Goal: Task Accomplishment & Management: Use online tool/utility

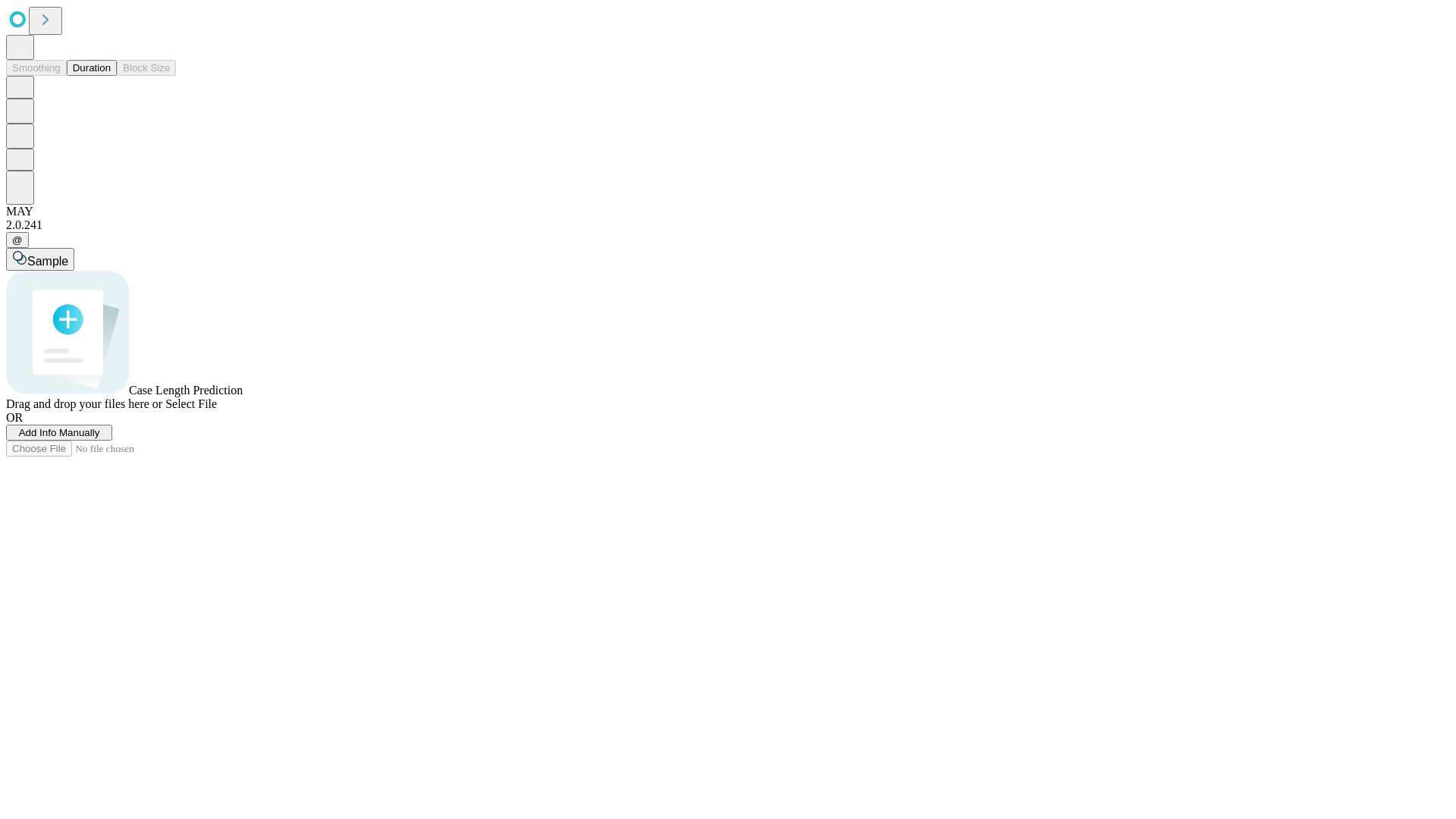
click at [111, 76] on button "Duration" at bounding box center [92, 68] width 50 height 16
click at [100, 438] on span "Add Info Manually" at bounding box center [60, 432] width 81 height 11
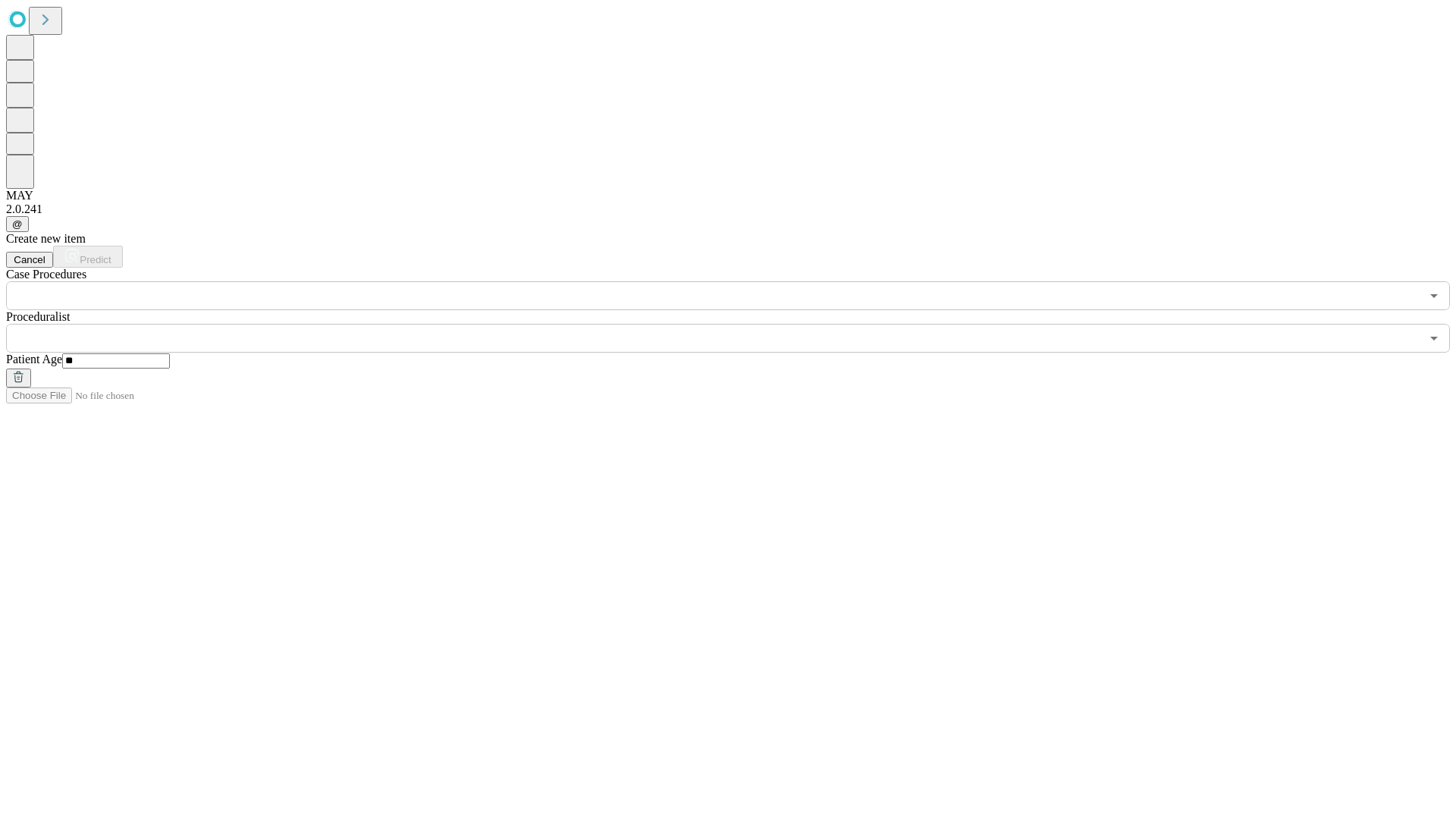
type input "**"
click at [739, 323] on input "text" at bounding box center [713, 338] width 1414 height 29
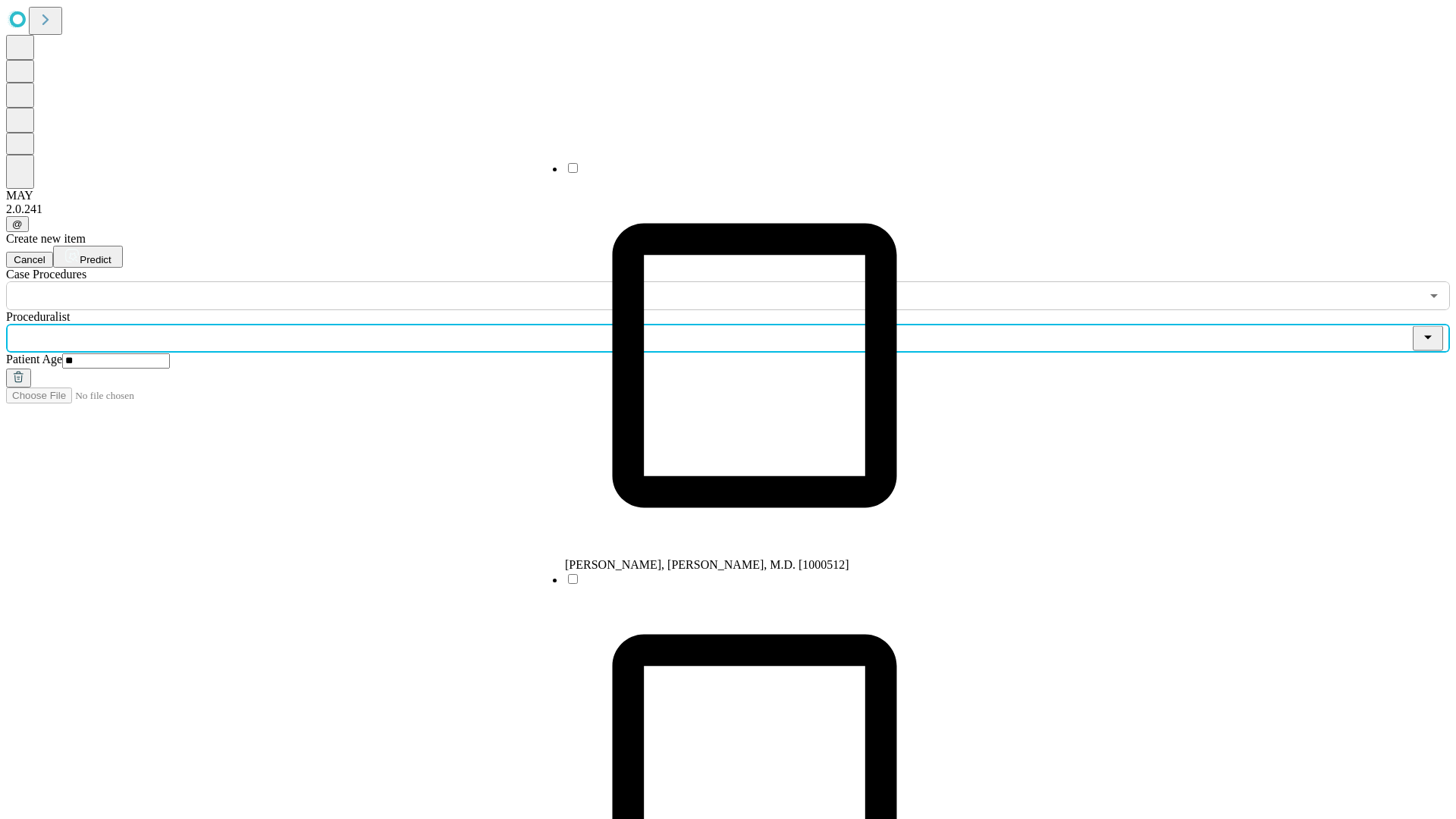
click at [740, 174] on li "[PERSON_NAME], [PERSON_NAME], M.D. [1000512]" at bounding box center [754, 366] width 379 height 411
click at [319, 282] on input "text" at bounding box center [713, 296] width 1414 height 29
